Goal: Information Seeking & Learning: Learn about a topic

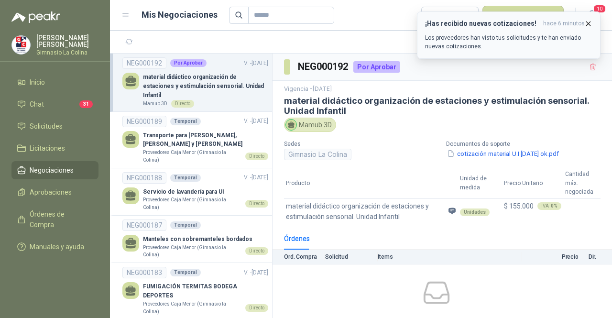
click at [519, 38] on p "Los proveedores han visto tus solicitudes y te han enviado nuevas cotizaciones." at bounding box center [508, 41] width 167 height 17
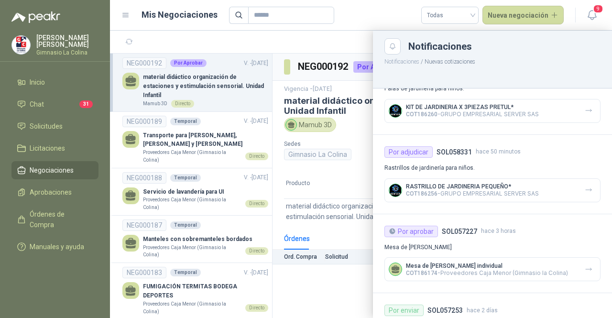
scroll to position [48, 0]
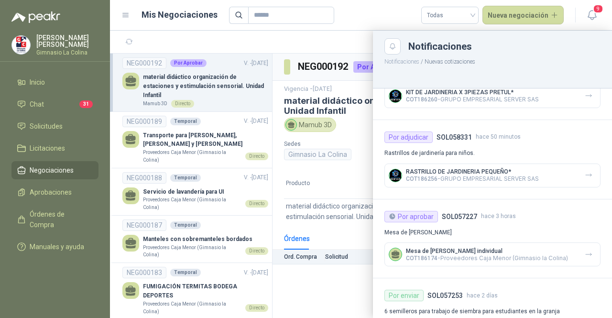
click at [458, 173] on p "RASTRILLO DE JARDINERIA PEQUEÑO*" at bounding box center [472, 171] width 133 height 7
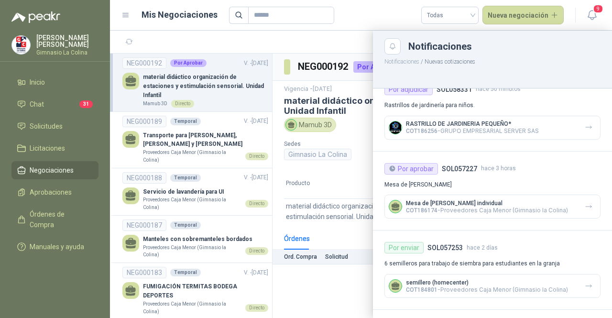
click at [209, 68] on div at bounding box center [361, 175] width 502 height 288
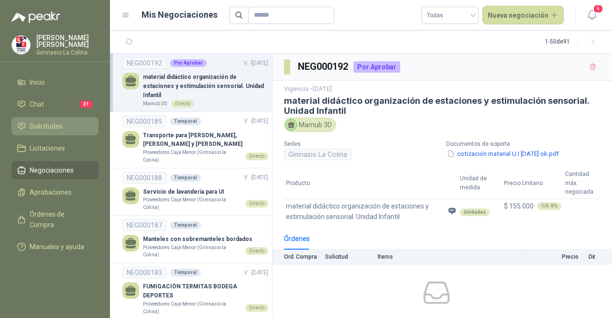
click at [56, 128] on span "Solicitudes" at bounding box center [46, 126] width 33 height 11
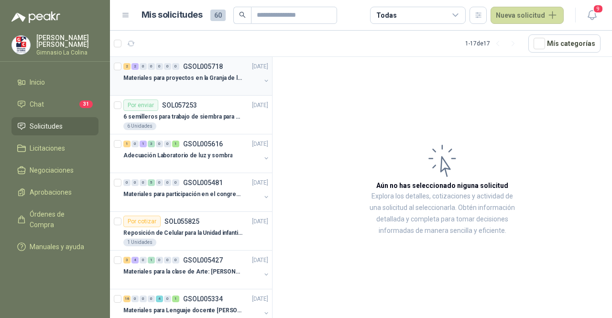
click at [193, 82] on p "Materiales para proyectos en la Granja de la UI" at bounding box center [182, 78] width 119 height 9
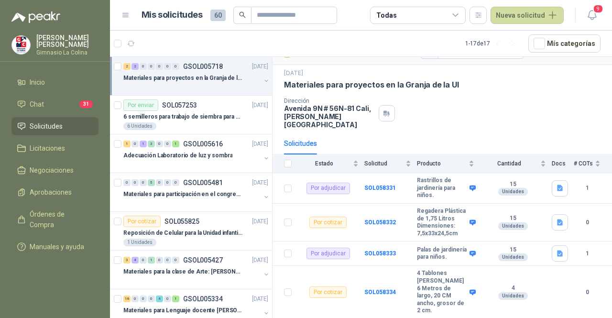
scroll to position [31, 0]
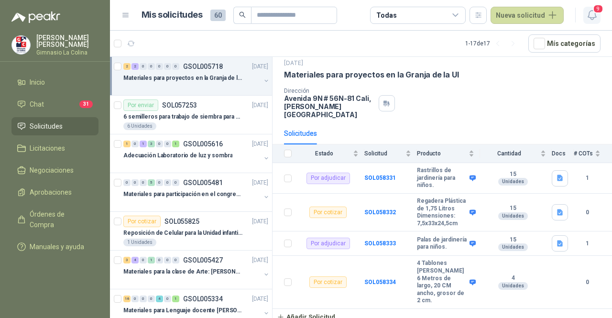
click at [588, 16] on icon "button" at bounding box center [593, 15] width 12 height 12
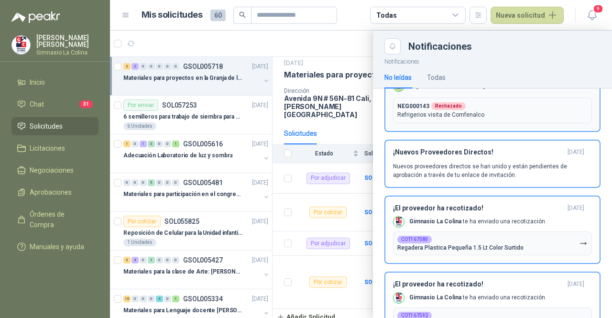
scroll to position [96, 0]
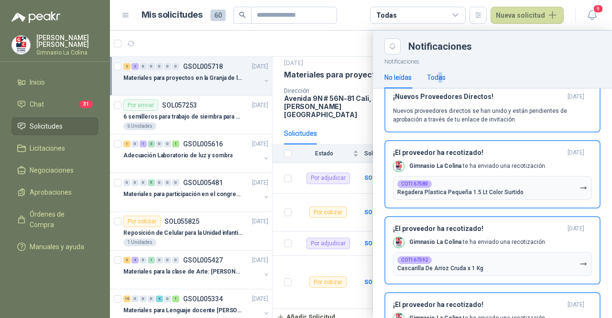
click at [441, 77] on div "Todas" at bounding box center [436, 77] width 19 height 11
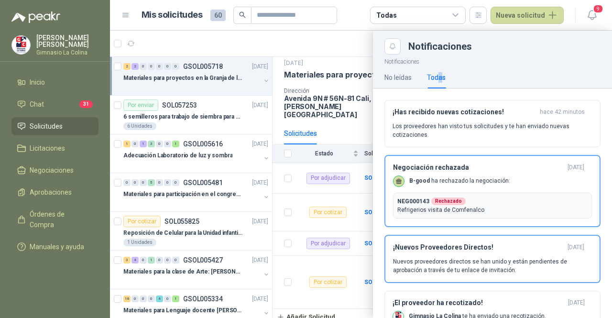
click at [440, 122] on p "Los proveedores han visto tus solicitudes y te han enviado nuevas cotizaciones." at bounding box center [493, 130] width 200 height 17
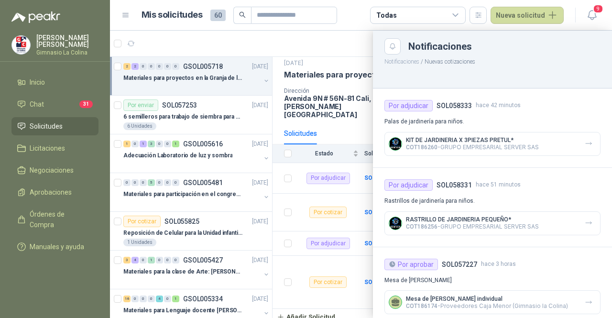
click at [434, 142] on p "KIT DE JARDINERIA X 3PIEZAS PRETUL*" at bounding box center [472, 140] width 133 height 7
click at [393, 144] on img at bounding box center [396, 144] width 12 height 12
click at [409, 106] on div "Por adjudicar" at bounding box center [409, 105] width 48 height 11
click at [459, 107] on h4 "SOL058333" at bounding box center [454, 105] width 35 height 11
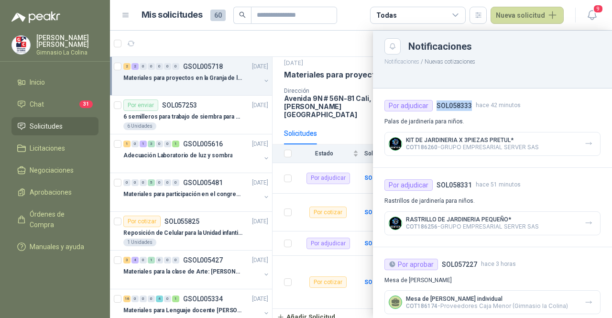
click at [459, 107] on h4 "SOL058333" at bounding box center [454, 105] width 35 height 11
click at [464, 142] on p "KIT DE JARDINERIA X 3PIEZAS PRETUL*" at bounding box center [472, 140] width 133 height 7
click at [408, 223] on span "COT186256" at bounding box center [422, 226] width 32 height 7
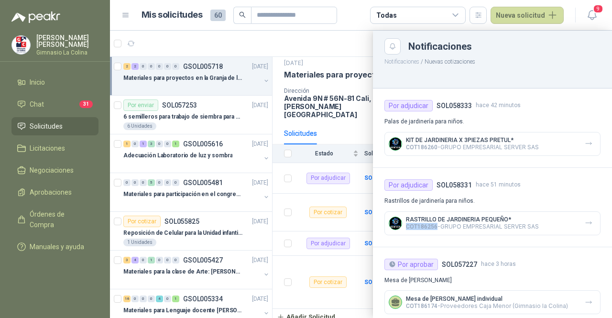
click at [397, 217] on img at bounding box center [396, 223] width 12 height 12
click at [396, 217] on img at bounding box center [396, 223] width 12 height 12
click at [444, 225] on p "COT186256 - GRUPO EMPRESARIAL SERVER SAS" at bounding box center [472, 226] width 133 height 7
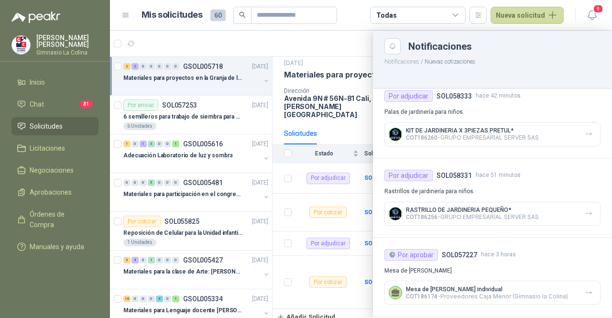
scroll to position [0, 0]
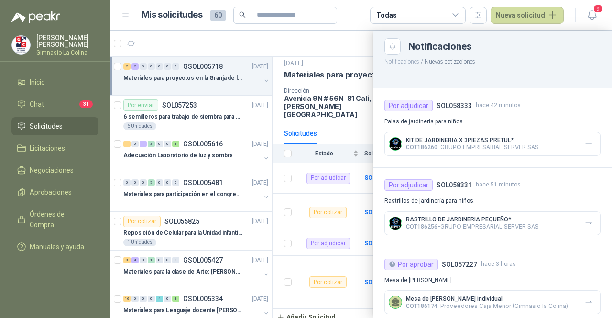
click at [420, 138] on p "KIT DE JARDINERIA X 3PIEZAS PRETUL*" at bounding box center [472, 140] width 133 height 7
click at [418, 157] on div "Por adjudicar SOL058333 hace 42 minutos Palas de jardinería para niños. KIT DE …" at bounding box center [492, 128] width 239 height 79
click at [345, 118] on div at bounding box center [361, 175] width 502 height 288
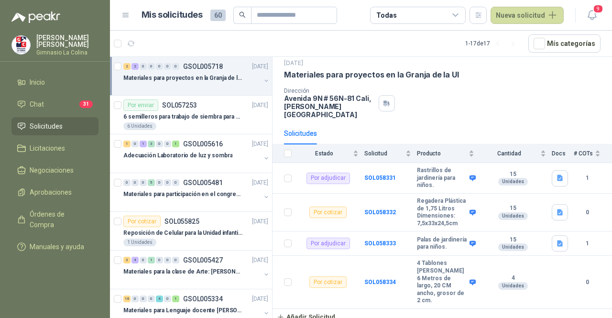
click at [354, 122] on div "Solicitudes" at bounding box center [442, 133] width 317 height 22
click at [423, 167] on b "Rastrillos de jardinería para niños." at bounding box center [442, 178] width 50 height 22
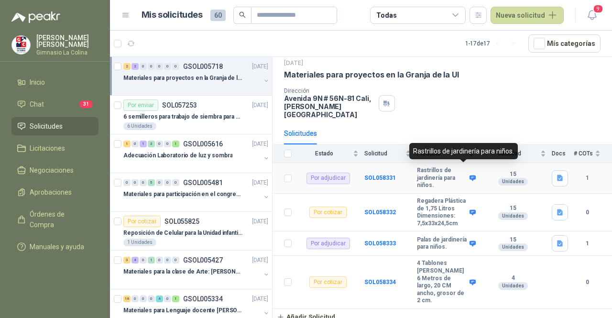
click at [469, 175] on icon at bounding box center [472, 178] width 7 height 7
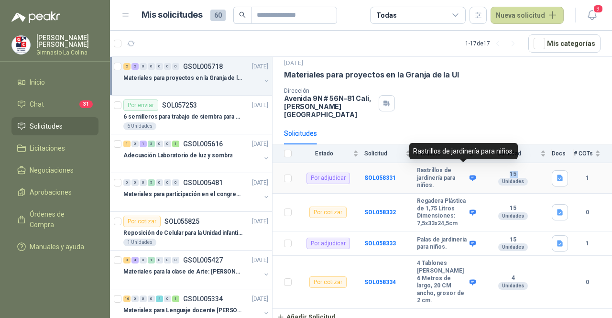
click at [469, 175] on icon at bounding box center [472, 178] width 7 height 7
click at [470, 175] on icon at bounding box center [473, 178] width 6 height 6
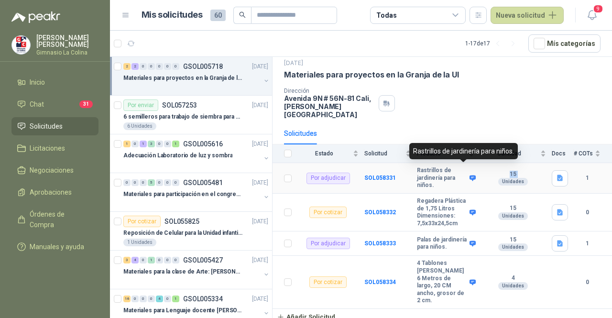
click at [470, 175] on icon at bounding box center [473, 178] width 6 height 6
